Goal: Task Accomplishment & Management: Manage account settings

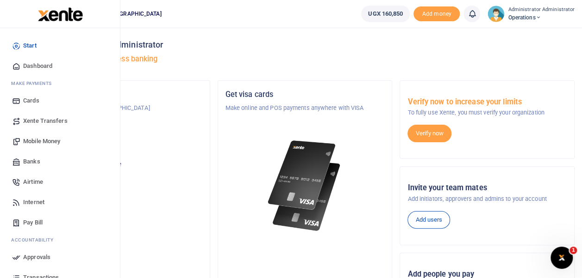
click at [38, 201] on span "Internet" at bounding box center [33, 202] width 21 height 9
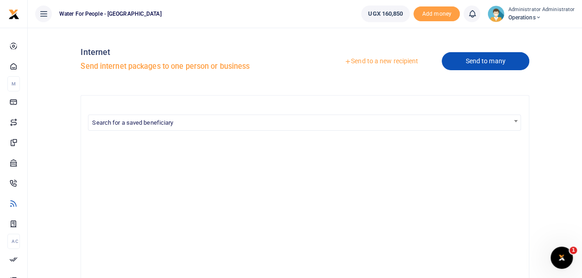
click at [480, 62] on link "Send to many" at bounding box center [484, 61] width 87 height 18
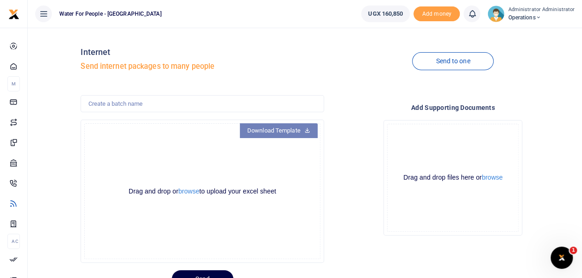
click at [272, 126] on link "Download Template" at bounding box center [279, 131] width 78 height 15
click at [190, 192] on button "browse" at bounding box center [188, 191] width 21 height 7
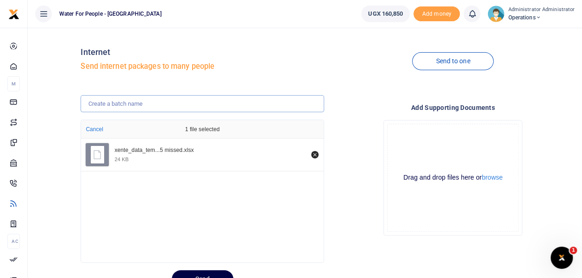
click at [144, 108] on input "text" at bounding box center [201, 104] width 243 height 18
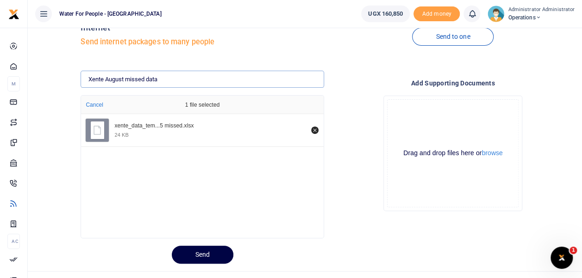
scroll to position [41, 0]
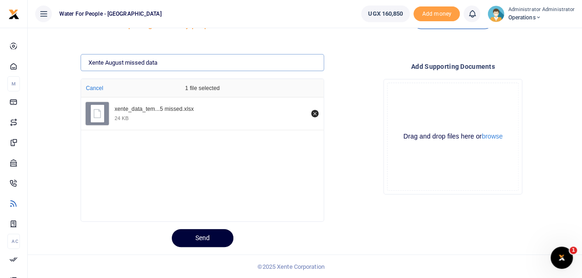
type input "Xente August missed data"
click at [223, 235] on button "Send" at bounding box center [203, 238] width 62 height 18
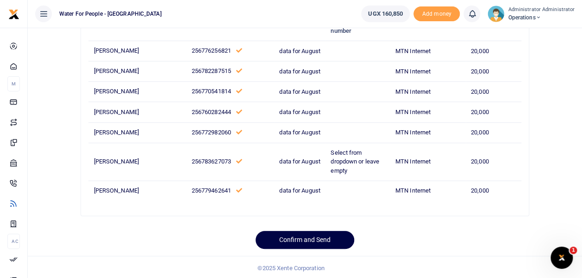
scroll to position [101, 0]
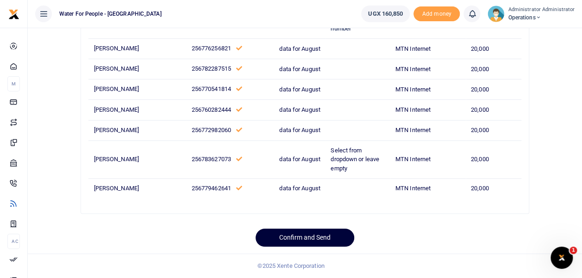
click at [302, 233] on button "Confirm and Send" at bounding box center [304, 238] width 99 height 18
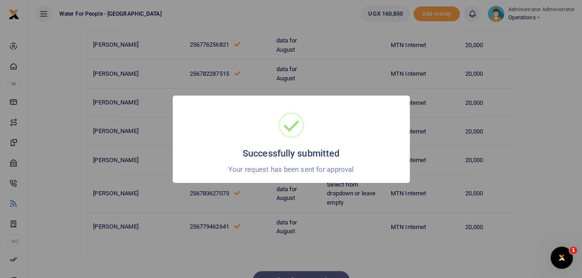
scroll to position [92, 0]
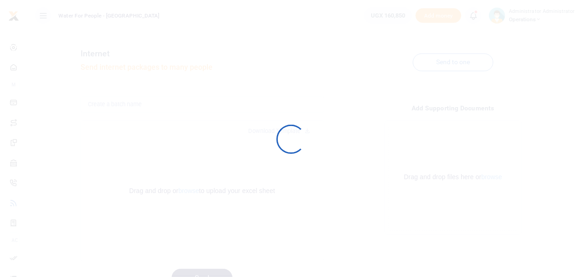
scroll to position [41, 0]
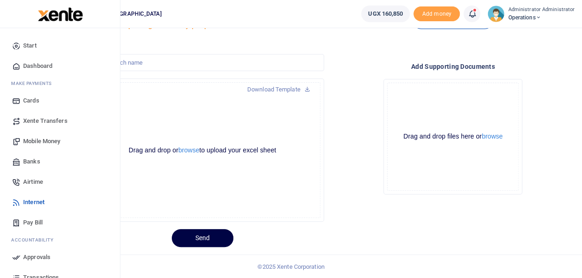
click at [31, 64] on span "Dashboard" at bounding box center [37, 66] width 29 height 9
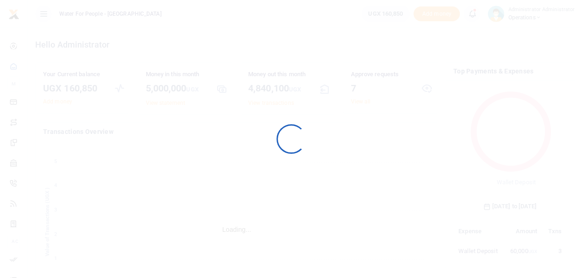
scroll to position [123, 106]
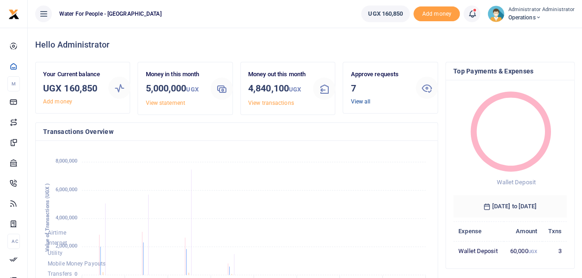
click at [351, 101] on link "View all" at bounding box center [360, 102] width 20 height 6
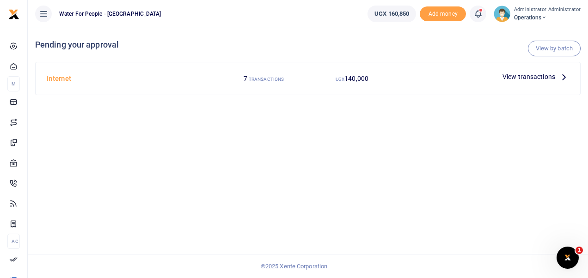
click at [565, 76] on icon at bounding box center [564, 77] width 10 height 10
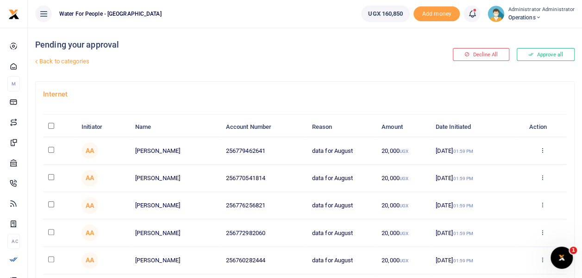
click at [51, 124] on input "\a \a : activate to sort column descending" at bounding box center [51, 126] width 6 height 6
checkbox input "true"
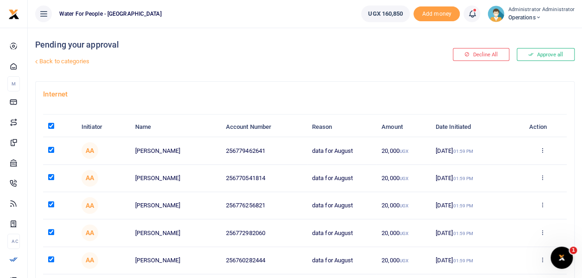
checkbox input "true"
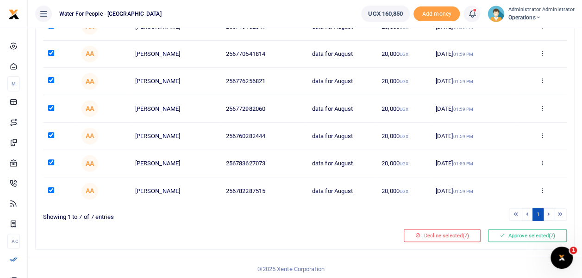
scroll to position [125, 0]
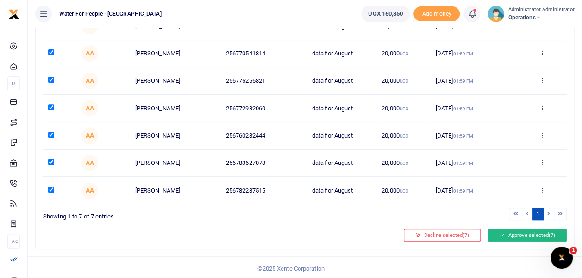
click at [535, 235] on button "Approve selected (7)" at bounding box center [527, 235] width 79 height 13
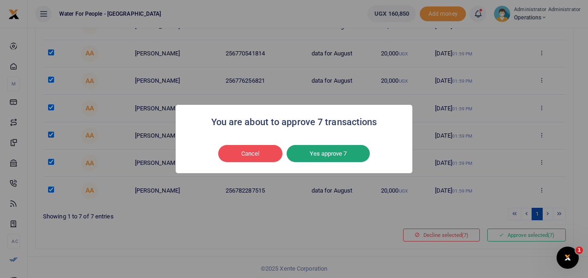
click at [335, 156] on button "Yes approve 7" at bounding box center [328, 154] width 83 height 18
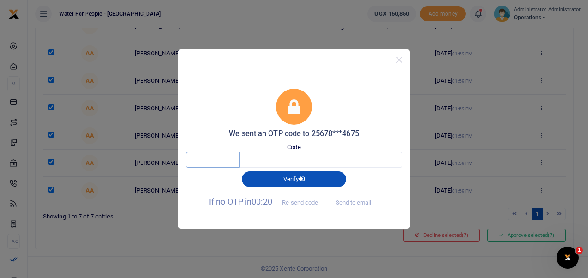
click at [213, 157] on input "text" at bounding box center [213, 160] width 54 height 16
type input "2"
type input "3"
type input "4"
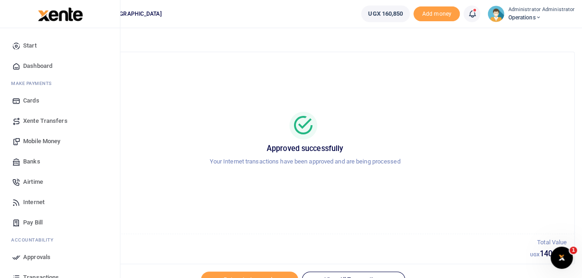
click at [42, 62] on span "Dashboard" at bounding box center [37, 66] width 29 height 9
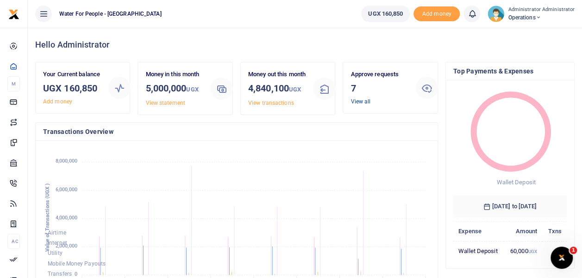
click at [358, 101] on link "View all" at bounding box center [360, 102] width 20 height 6
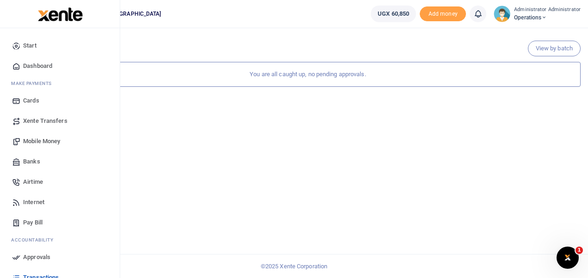
click at [28, 66] on span "Dashboard" at bounding box center [37, 66] width 29 height 9
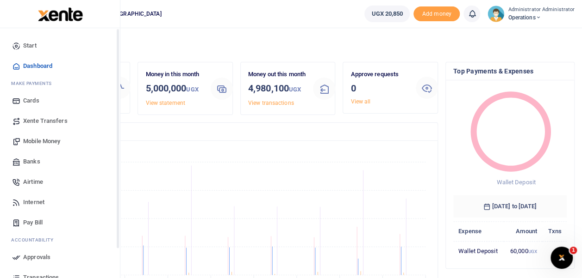
click at [30, 65] on span "Dashboard" at bounding box center [37, 66] width 29 height 9
click at [55, 141] on span "Mobile Money" at bounding box center [41, 141] width 37 height 9
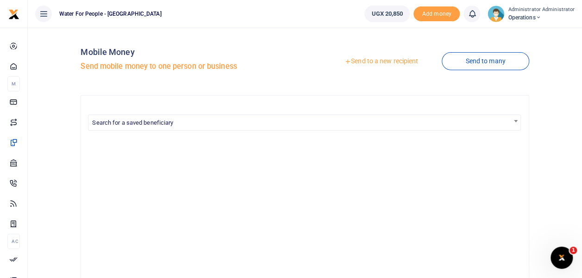
click at [404, 62] on link "Send to a new recipient" at bounding box center [381, 61] width 121 height 17
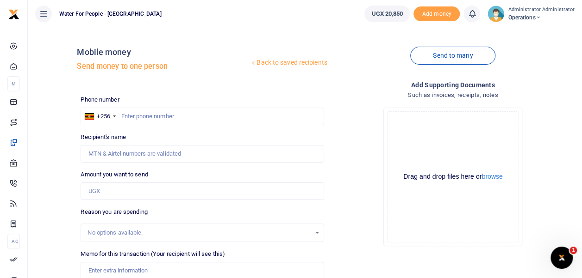
click at [131, 114] on div at bounding box center [291, 139] width 582 height 278
click at [125, 113] on input "text" at bounding box center [201, 117] width 243 height 18
type input "787274675"
type input "Priscilla Naluwaga"
type input "787274675"
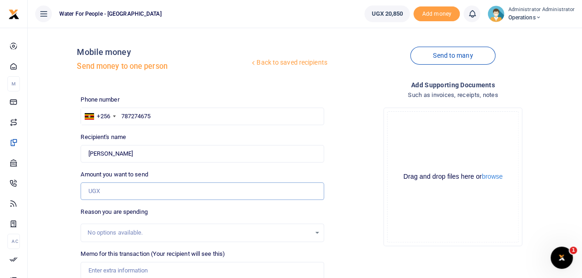
click at [106, 195] on input "Amount you want to send" at bounding box center [201, 192] width 243 height 18
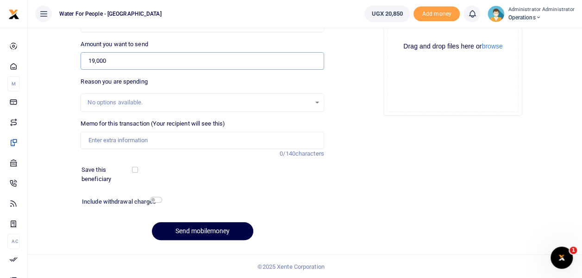
type input "19,000"
click at [128, 139] on input "Memo for this transaction (Your recipient will see this)" at bounding box center [201, 141] width 243 height 18
type input "data august"
click at [187, 230] on button "Send mobilemoney" at bounding box center [202, 232] width 101 height 18
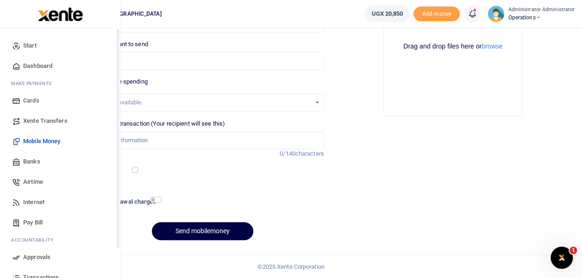
click at [24, 66] on span "Dashboard" at bounding box center [37, 66] width 29 height 9
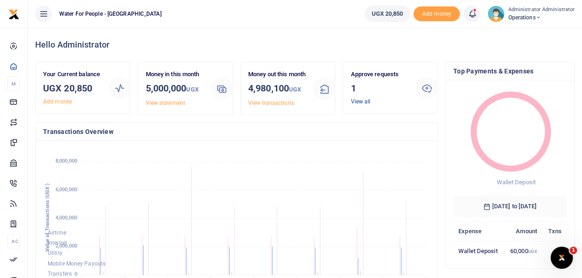
click at [361, 99] on link "View all" at bounding box center [360, 102] width 20 height 6
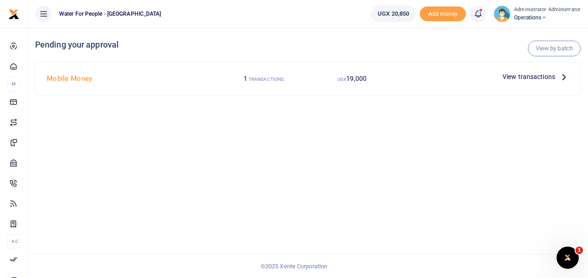
click at [561, 77] on icon at bounding box center [564, 77] width 10 height 10
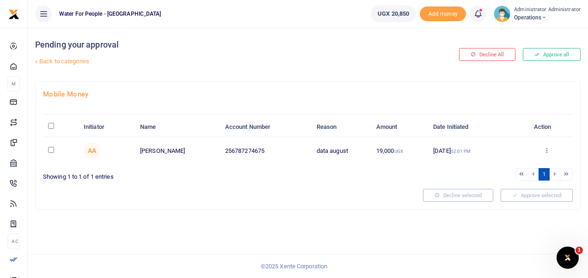
click at [49, 124] on input "\a \a : activate to sort column descending" at bounding box center [51, 126] width 6 height 6
checkbox input "true"
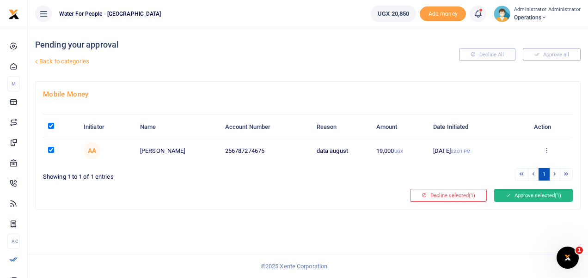
click at [512, 195] on button "Approve selected (1)" at bounding box center [534, 195] width 79 height 13
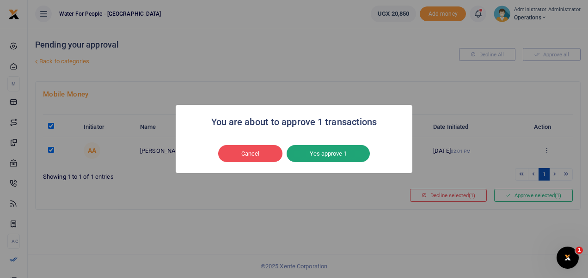
click at [343, 158] on button "Yes approve 1" at bounding box center [328, 154] width 83 height 18
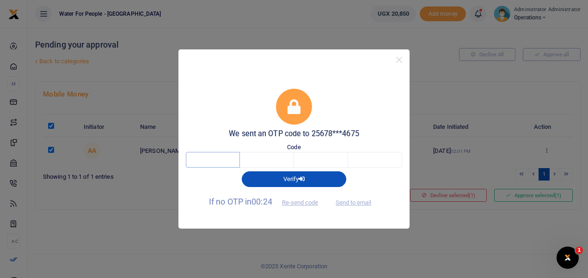
click at [206, 161] on input "text" at bounding box center [213, 160] width 54 height 16
type input "6"
type input "5"
type input "2"
type input "0"
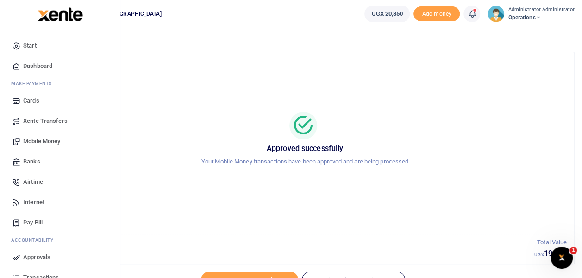
click at [33, 67] on span "Dashboard" at bounding box center [37, 66] width 29 height 9
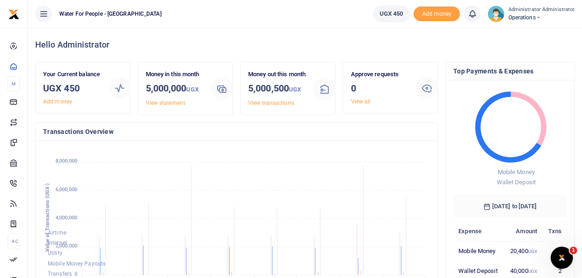
click at [528, 14] on span "Operations" at bounding box center [540, 17] width 67 height 8
click at [535, 67] on link "Logout" at bounding box center [534, 67] width 73 height 13
